Goal: Use online tool/utility: Utilize a website feature to perform a specific function

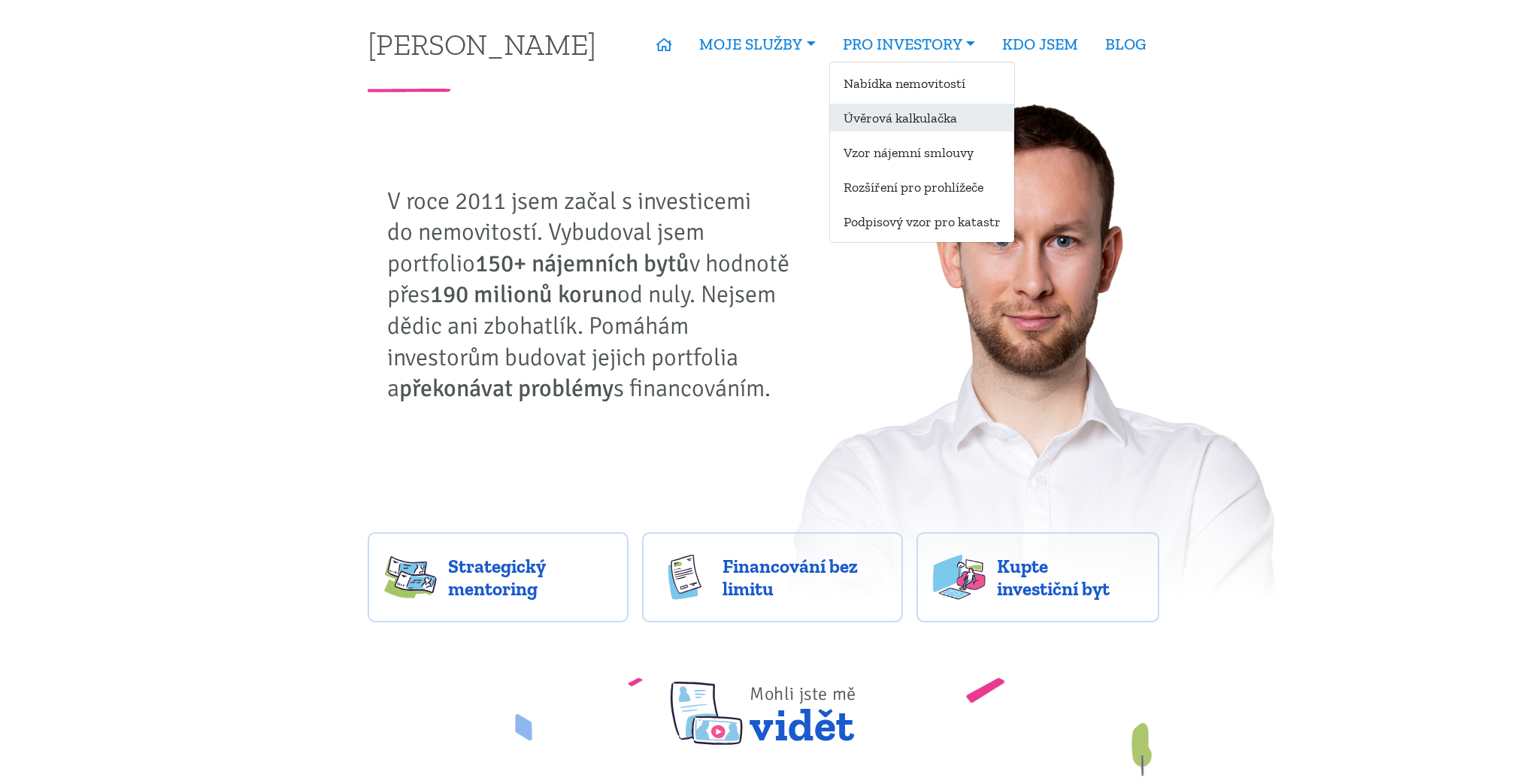
click at [931, 113] on link "Úvěrová kalkulačka" at bounding box center [922, 117] width 184 height 28
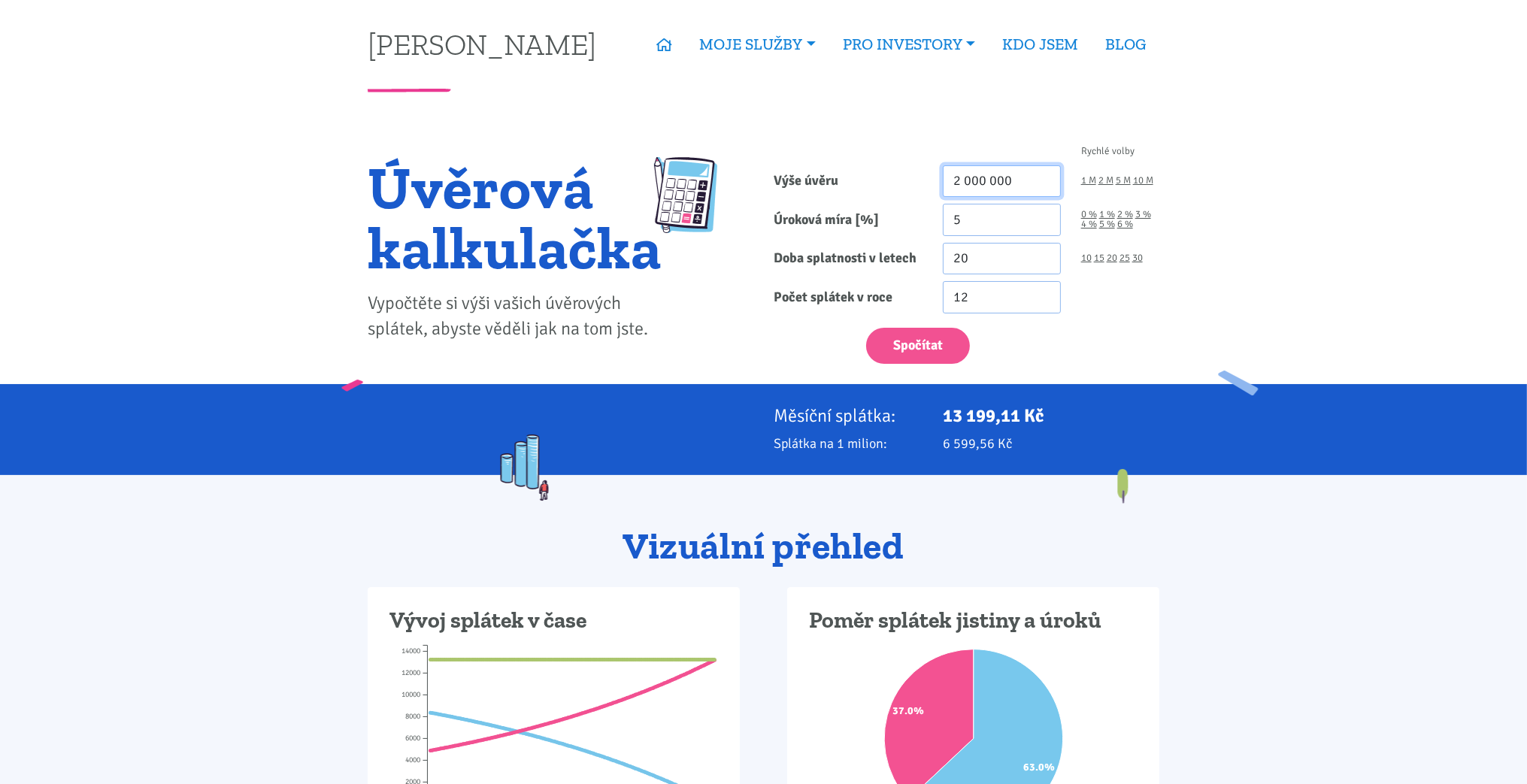
click at [968, 182] on input "2 000 000" at bounding box center [1001, 181] width 118 height 32
type input "2 500 000"
click at [966, 225] on input "5" at bounding box center [1001, 220] width 118 height 32
type input "4"
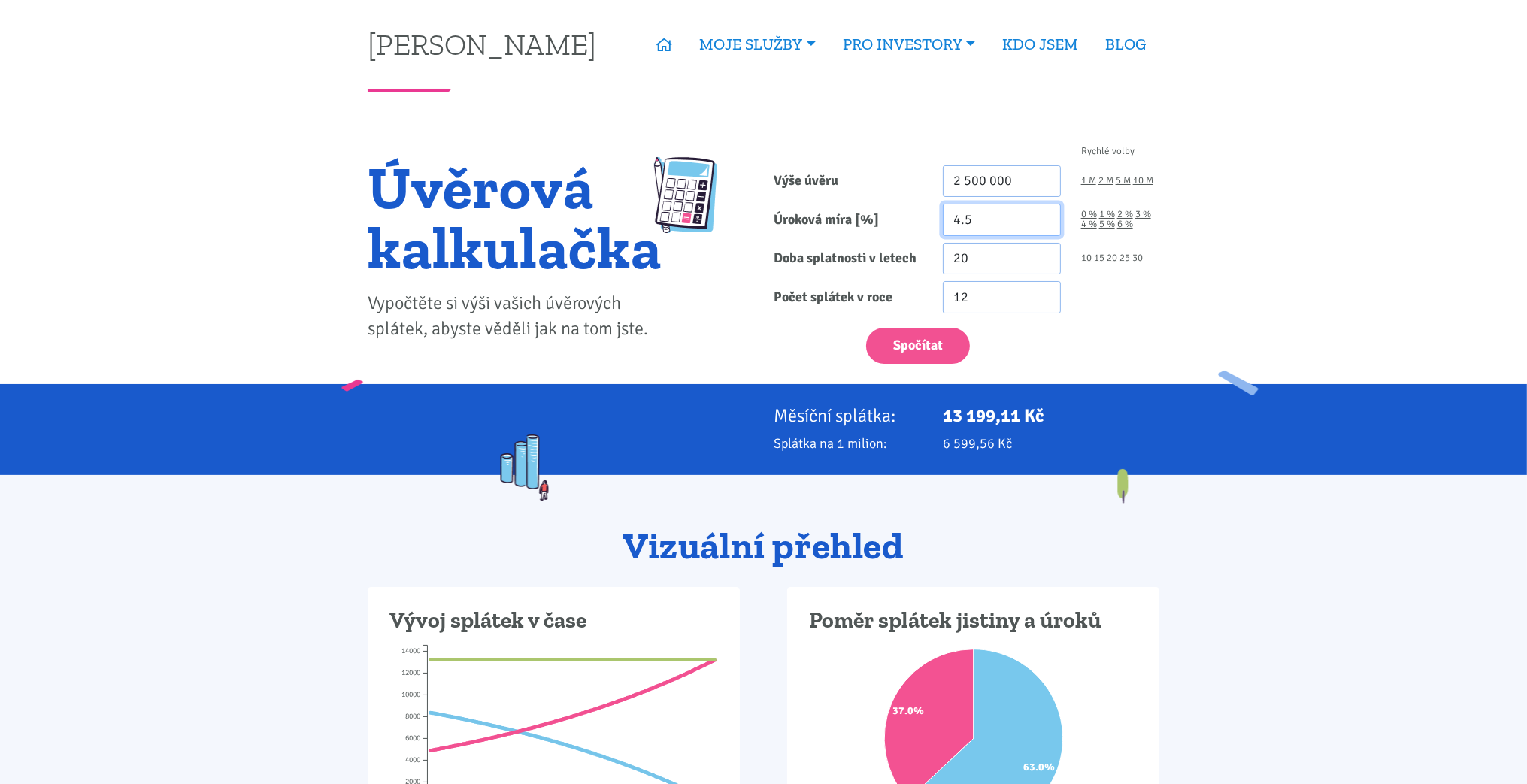
type input "4.5"
click at [1142, 260] on link "30" at bounding box center [1138, 258] width 11 height 10
type input "30"
click at [946, 349] on button "Spočítat" at bounding box center [918, 346] width 104 height 37
type input "2500000"
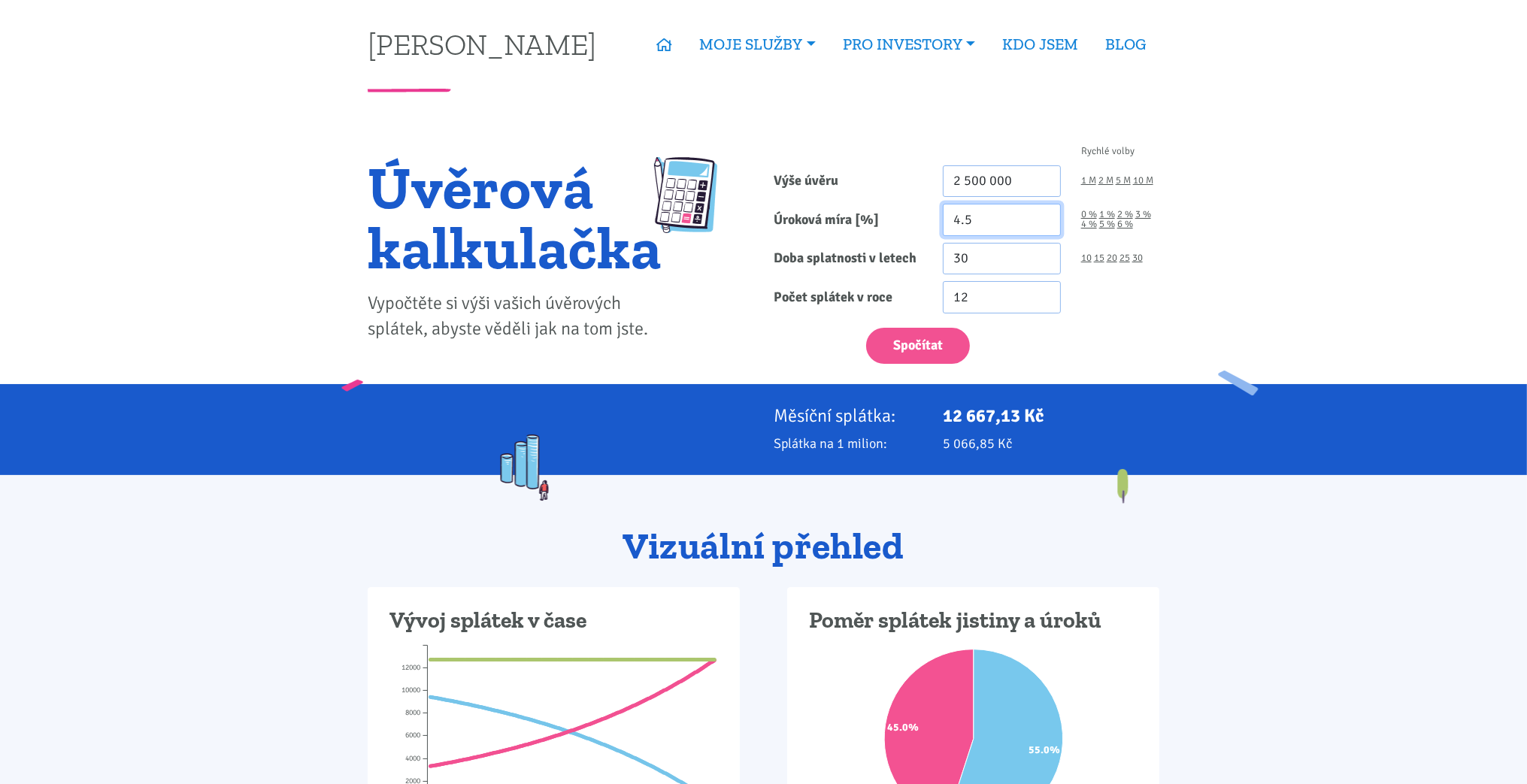
click at [979, 221] on input "4.5" at bounding box center [1001, 220] width 118 height 32
type input "4.7"
drag, startPoint x: 952, startPoint y: 336, endPoint x: 1150, endPoint y: 385, distance: 204.0
click at [950, 336] on button "Spočítat" at bounding box center [918, 346] width 104 height 37
type input "2500000"
